Goal: Check status: Check status

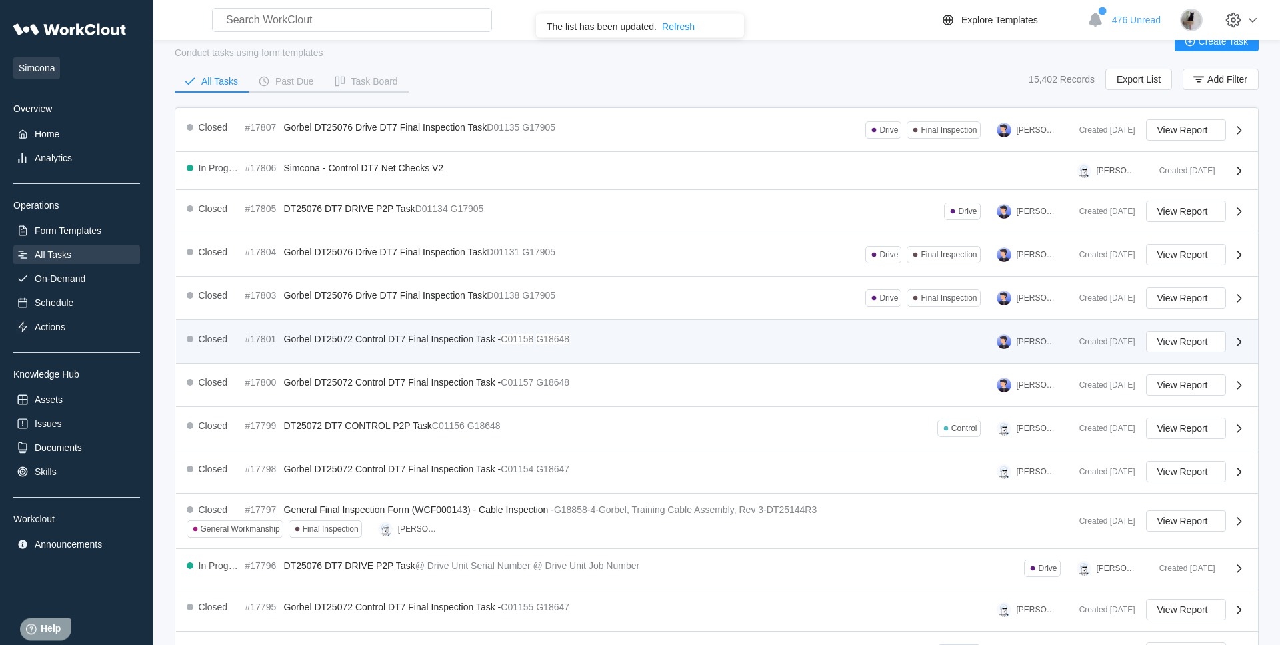
scroll to position [68, 0]
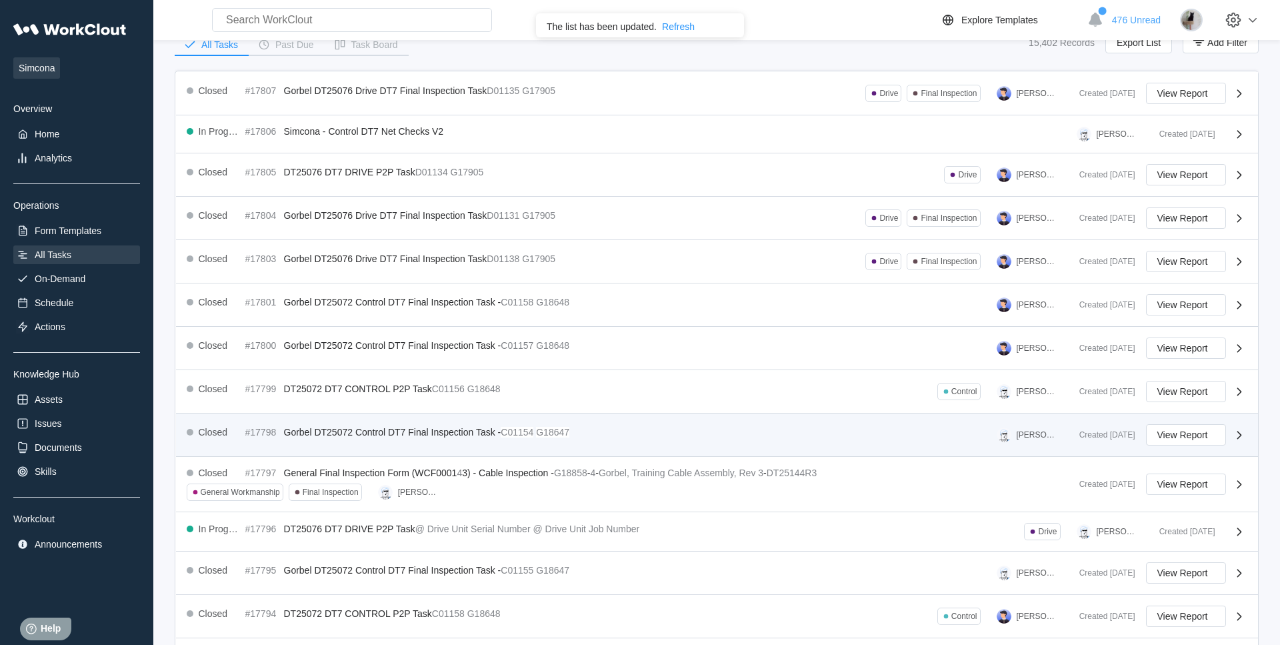
click at [381, 434] on span "Gorbel DT25072 Control DT7 Final Inspection Task -" at bounding box center [392, 432] width 217 height 11
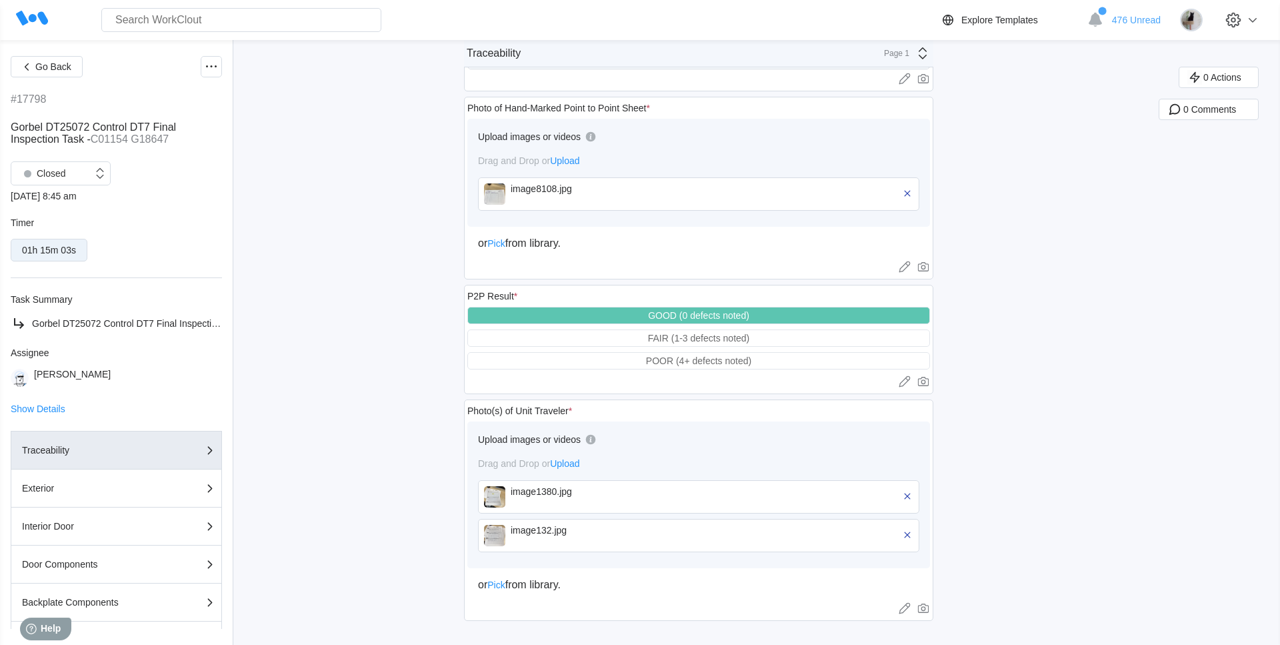
scroll to position [920, 0]
click at [29, 201] on div "09/30/25 - 8:45 am" at bounding box center [116, 196] width 211 height 11
click at [40, 199] on div "09/30/25 - 8:45 am" at bounding box center [116, 196] width 211 height 11
click at [93, 196] on div "09/30/25 - 8:45 am" at bounding box center [116, 196] width 211 height 11
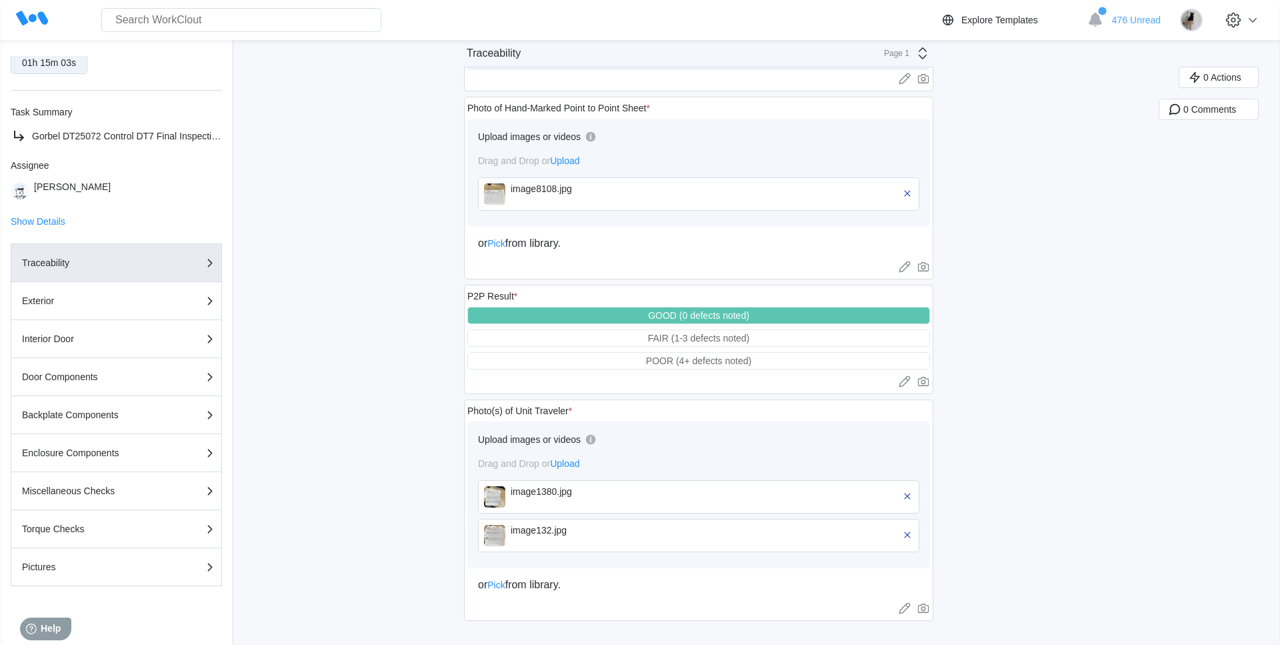
scroll to position [0, 0]
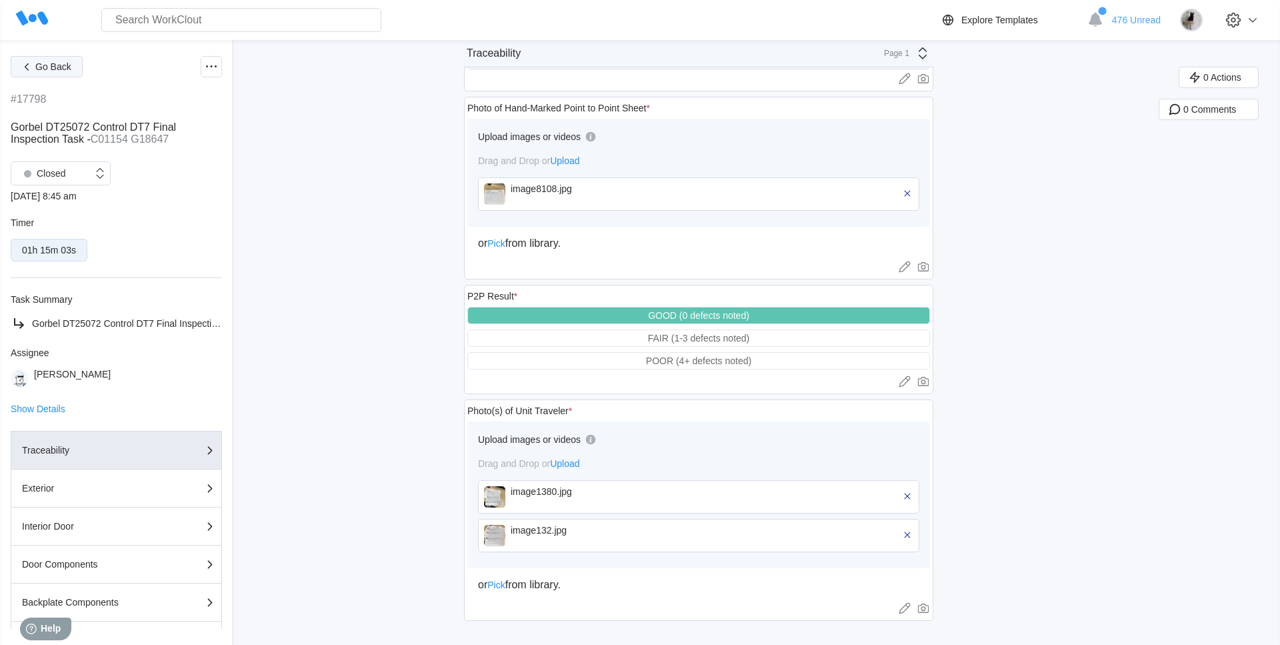
click at [51, 67] on span "Go Back" at bounding box center [53, 66] width 36 height 9
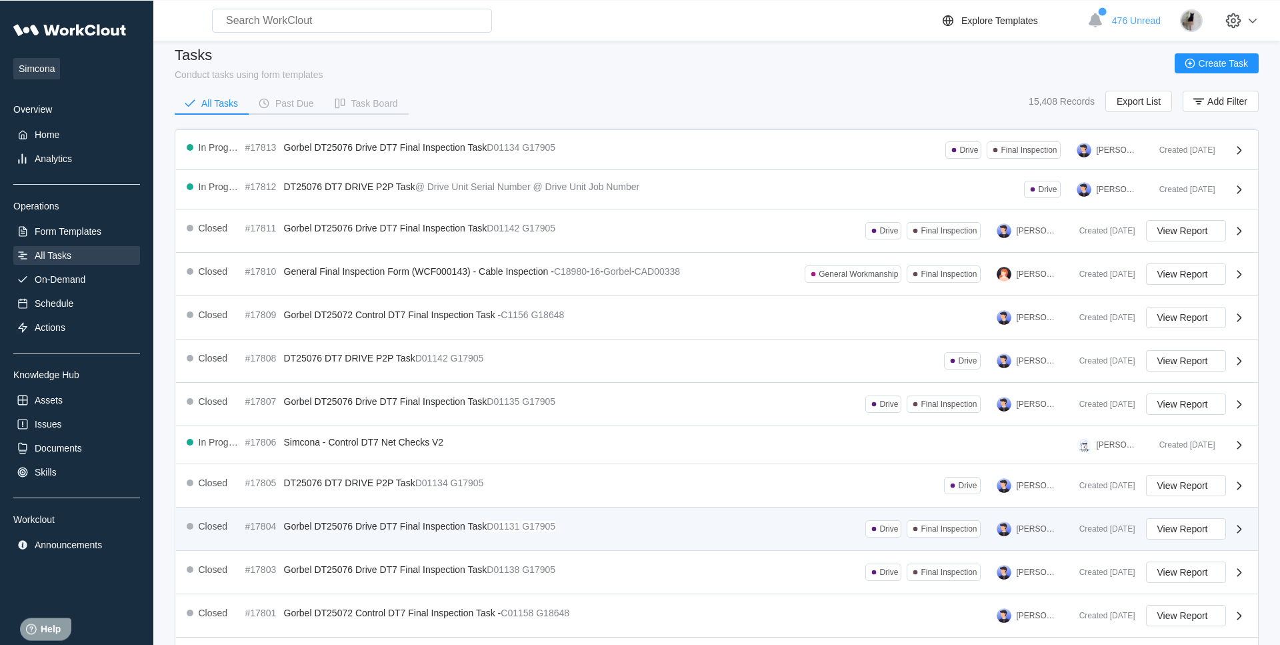
scroll to position [197, 0]
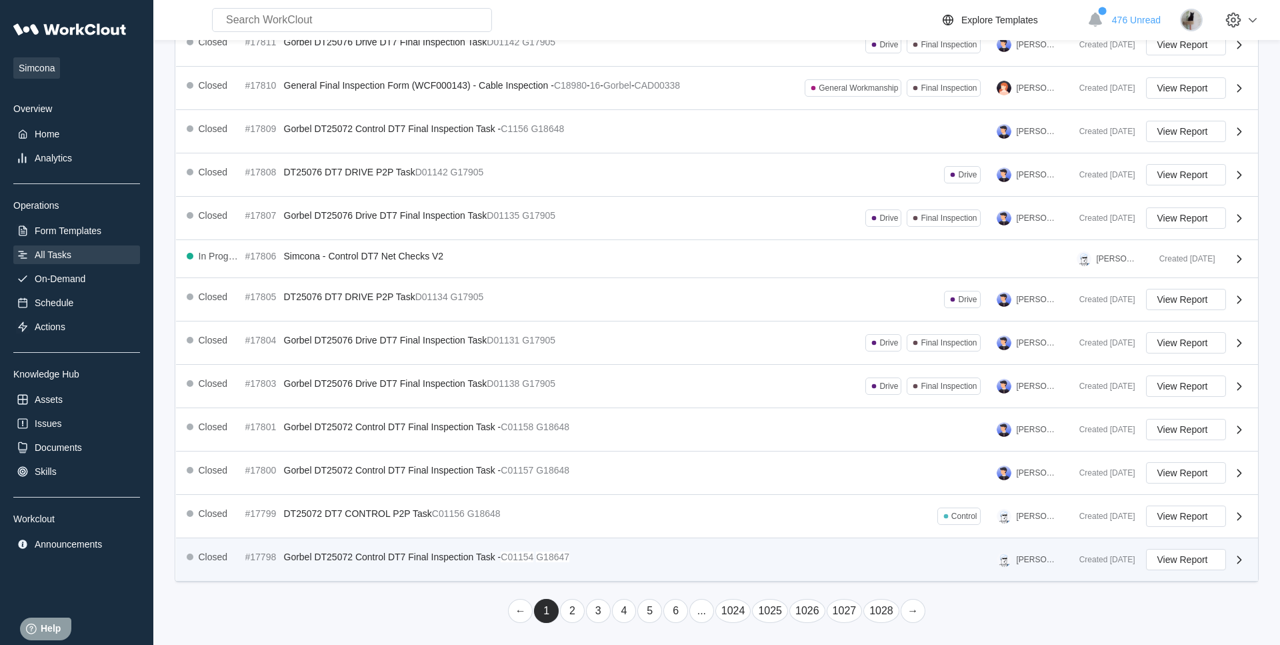
click at [545, 547] on div "Closed #17798 Gorbel DT25072 Control DT7 Final Inspection Task - C01154 G18647 …" at bounding box center [717, 559] width 1082 height 43
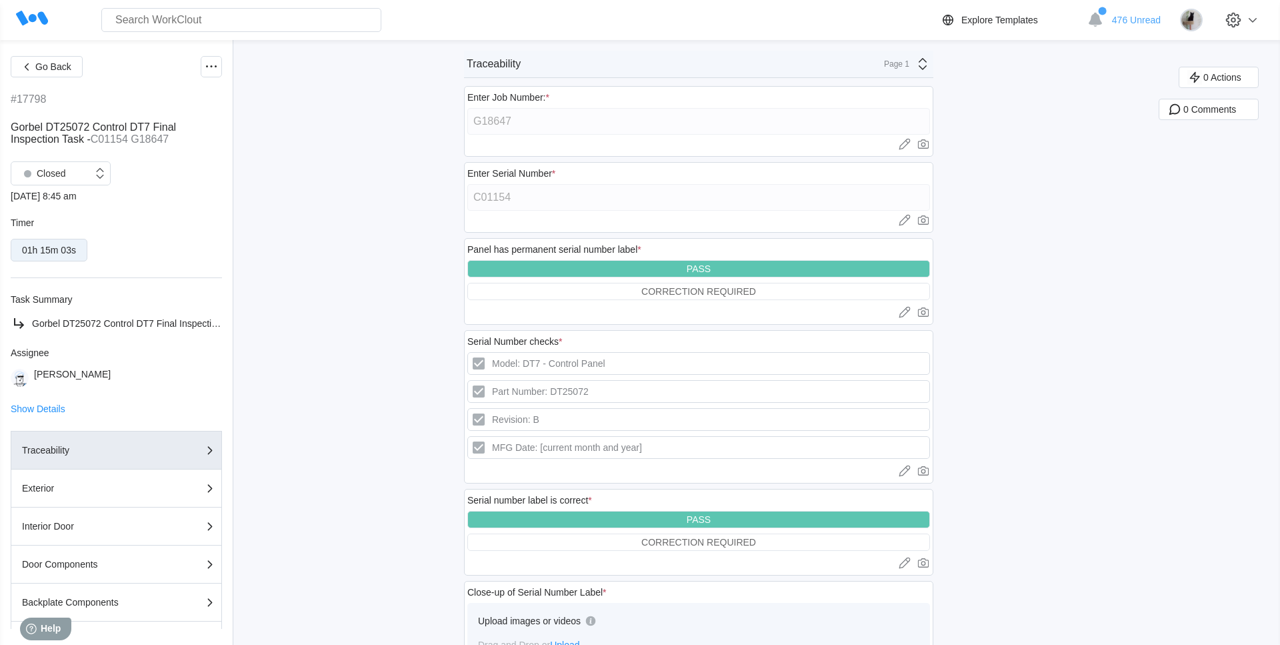
click at [19, 195] on div "09/30/25 - 8:45 am" at bounding box center [116, 196] width 211 height 11
click at [185, 175] on div "Closed 09/30/25 - 8:45 am" at bounding box center [116, 181] width 211 height 40
click at [68, 70] on span "Go Back" at bounding box center [53, 66] width 36 height 9
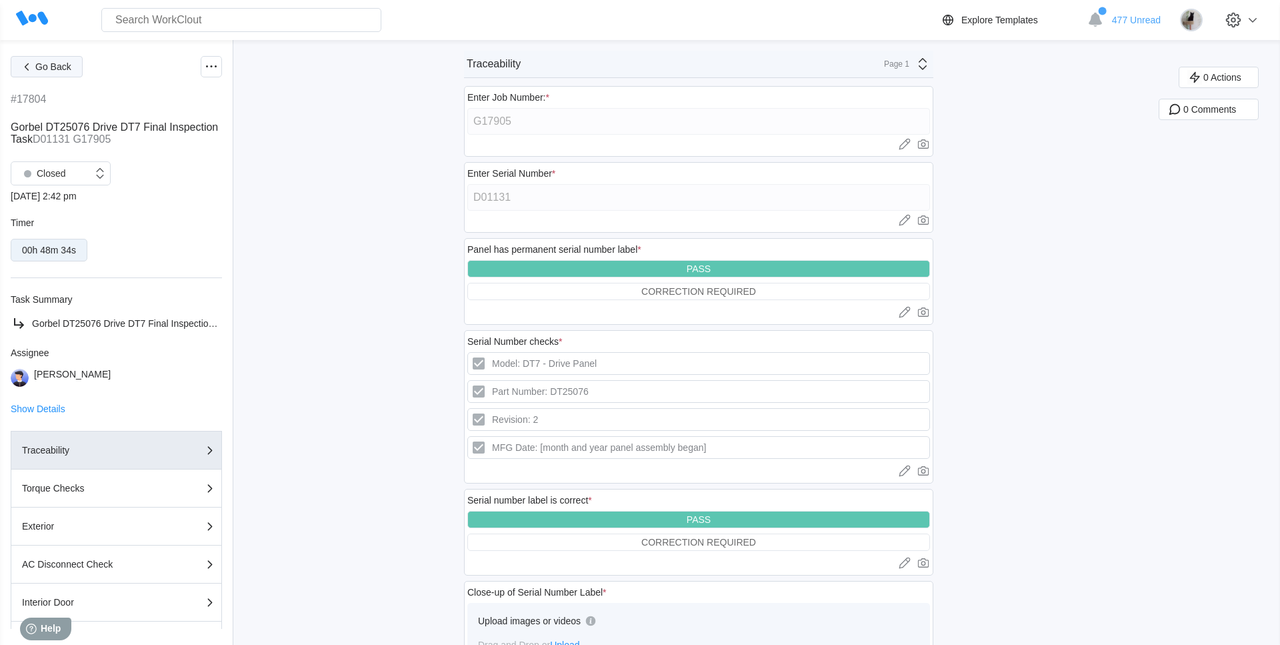
click at [46, 67] on span "Go Back" at bounding box center [53, 66] width 36 height 9
click at [44, 75] on button "Go Back" at bounding box center [47, 66] width 72 height 21
click at [42, 73] on button "Go Back" at bounding box center [47, 66] width 72 height 21
click at [385, 159] on div "Go Back #17804 Gorbel DT25076 Drive DT7 Final Inspection Task D01131 G17905 Clo…" at bounding box center [640, 589] width 1280 height 1098
click at [27, 15] on icon at bounding box center [32, 19] width 32 height 32
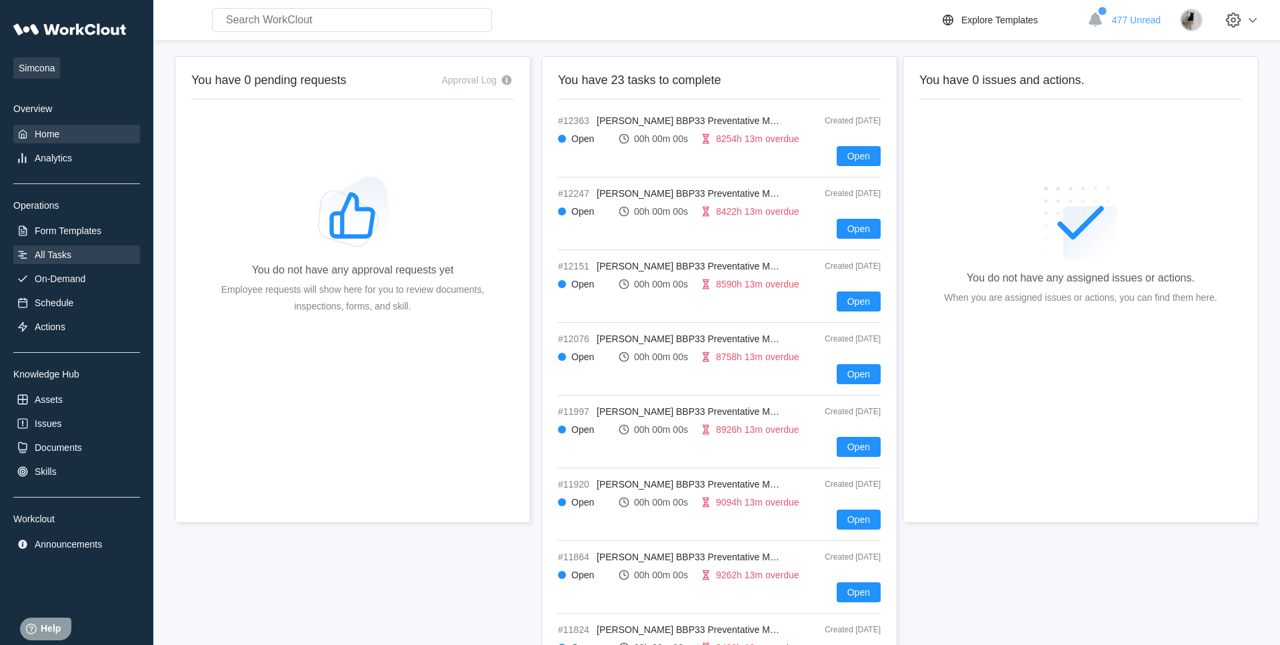
click at [66, 258] on div "All Tasks" at bounding box center [53, 254] width 37 height 11
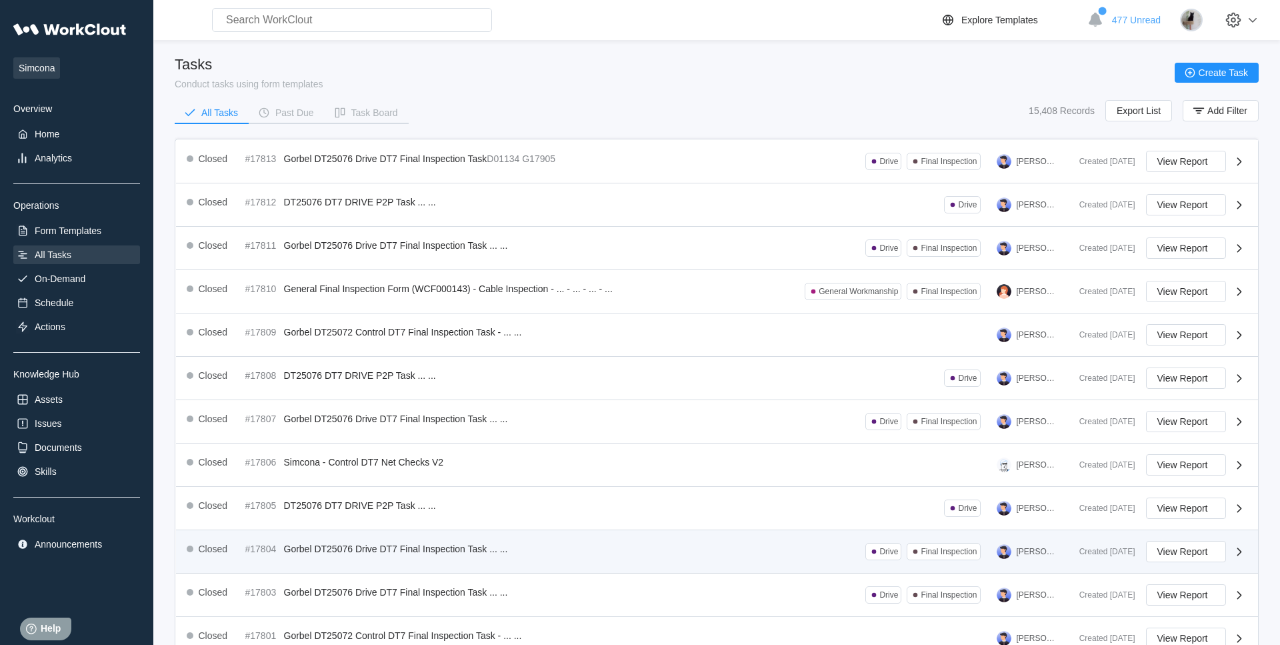
scroll to position [209, 0]
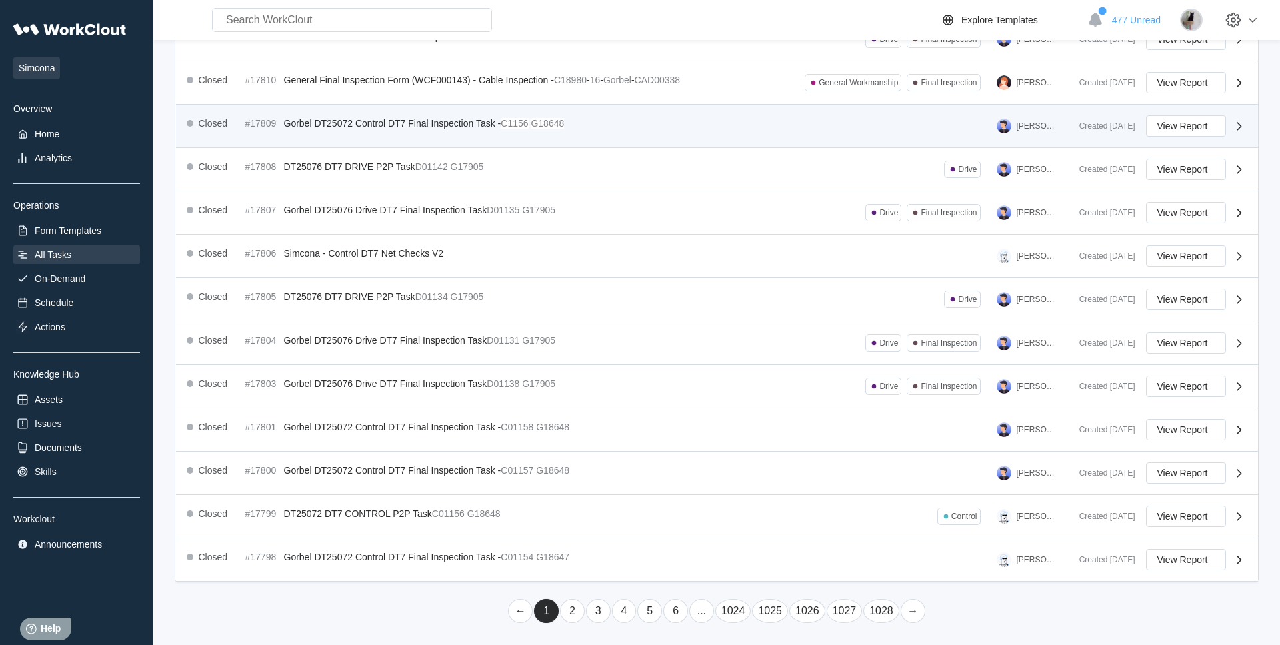
click at [348, 131] on div "Closed #17809 Gorbel DT25072 Control DT7 Final Inspection Task - C1156 G18648 A…" at bounding box center [628, 125] width 882 height 21
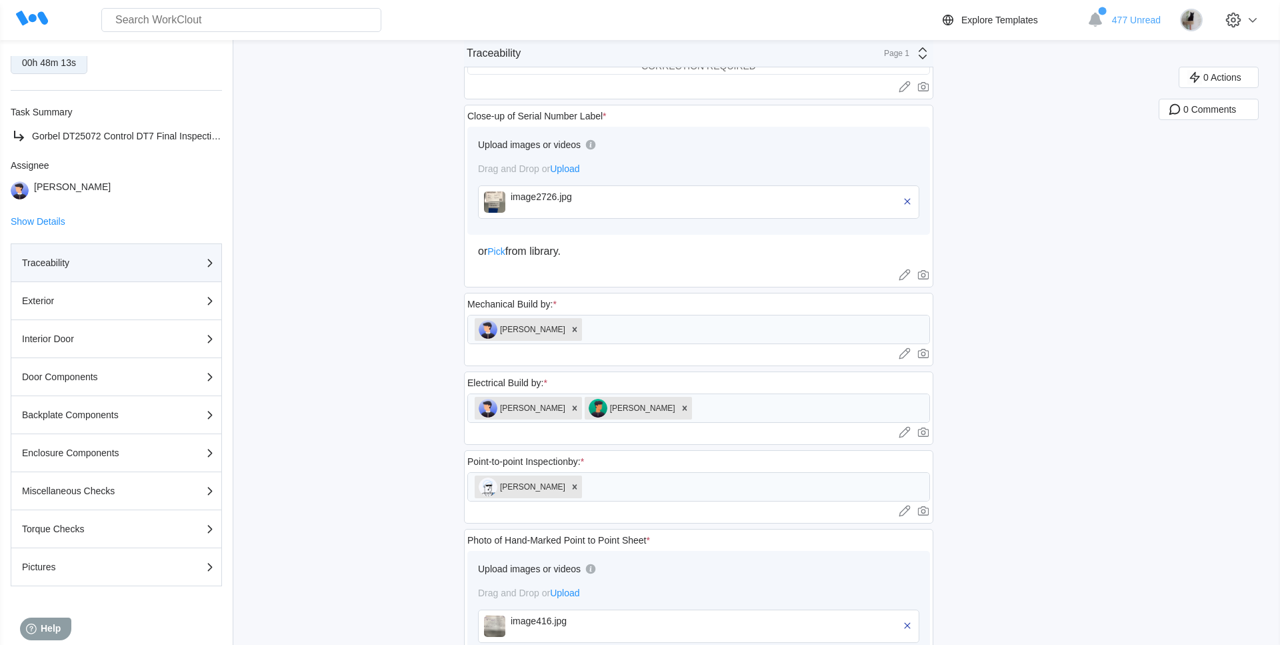
scroll to position [191, 0]
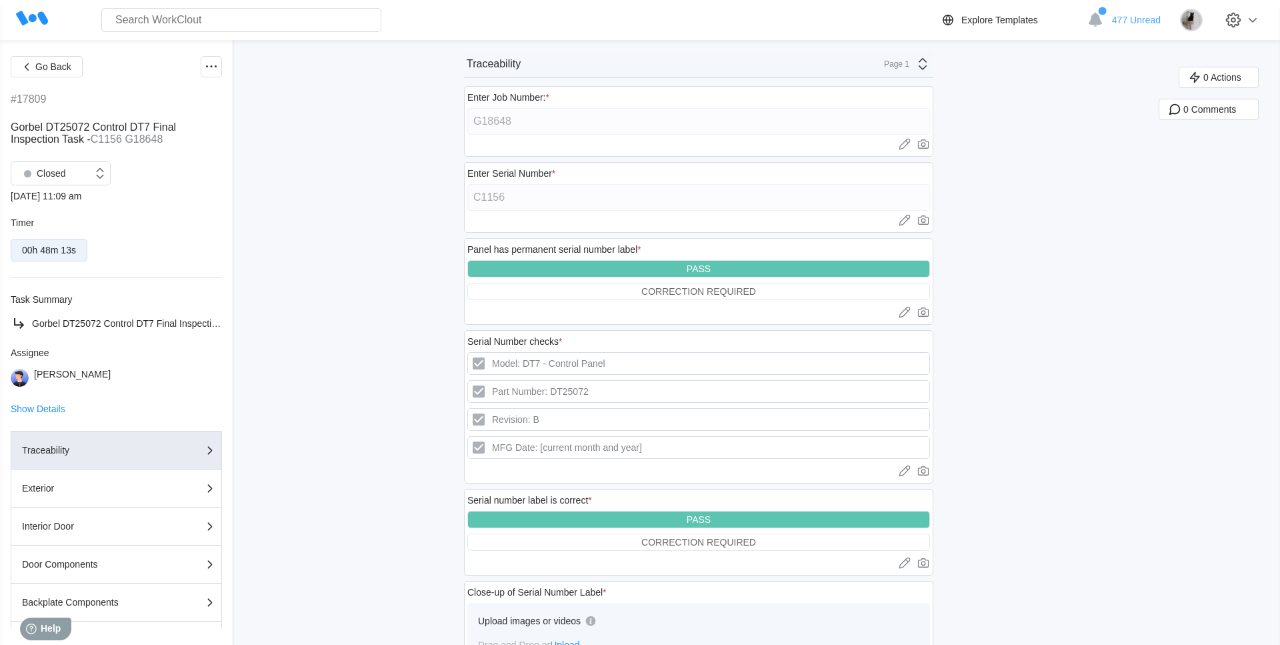
click at [171, 377] on div "[PERSON_NAME]" at bounding box center [116, 378] width 211 height 18
